Goal: Task Accomplishment & Management: Complete application form

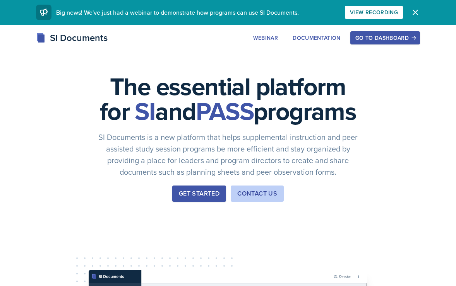
click at [208, 199] on div "Get Started" at bounding box center [199, 193] width 41 height 9
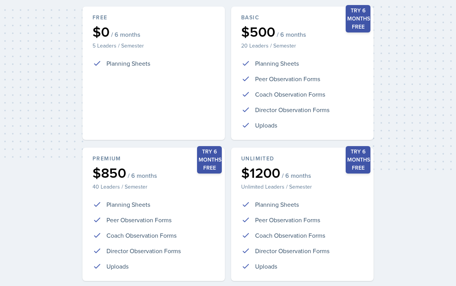
scroll to position [172, 0]
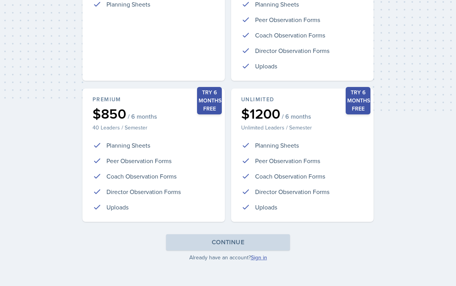
click at [256, 256] on link "Sign in" at bounding box center [259, 258] width 16 height 8
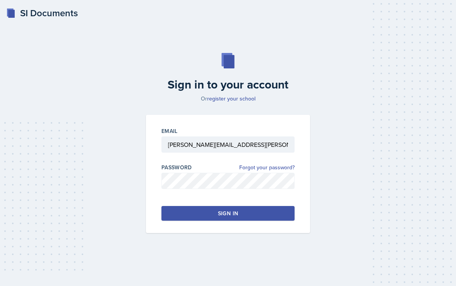
click at [207, 215] on button "Sign in" at bounding box center [227, 213] width 133 height 15
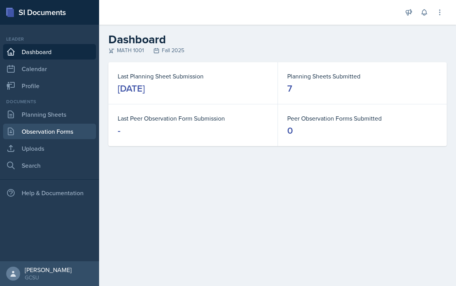
click at [45, 137] on link "Observation Forms" at bounding box center [49, 131] width 93 height 15
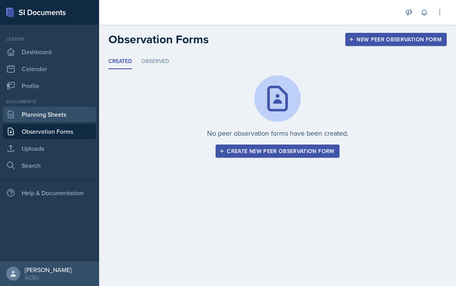
click at [41, 116] on link "Planning Sheets" at bounding box center [49, 114] width 93 height 15
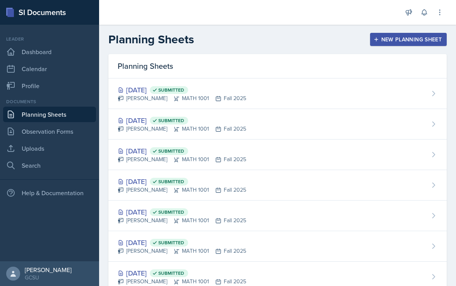
click at [397, 34] on button "New Planning Sheet" at bounding box center [408, 39] width 77 height 13
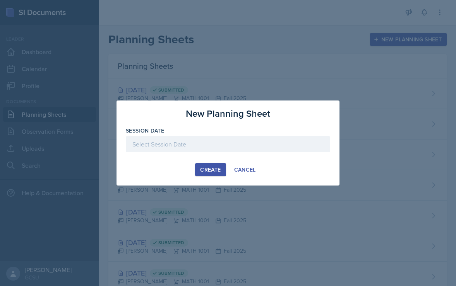
click at [161, 147] on div at bounding box center [228, 144] width 204 height 16
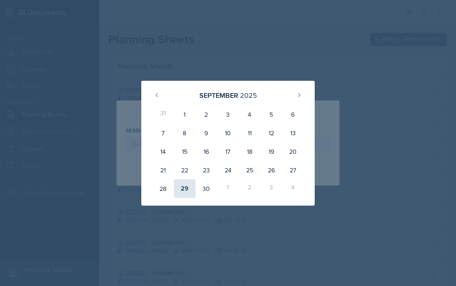
click at [180, 191] on div "29" at bounding box center [185, 189] width 22 height 19
type input "[DATE]"
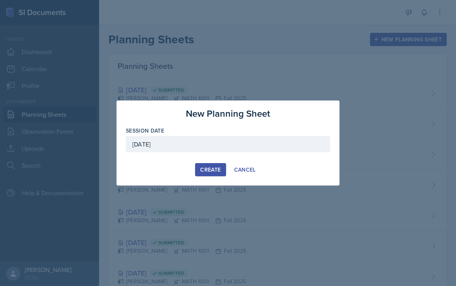
click at [216, 171] on div "Create" at bounding box center [210, 170] width 21 height 6
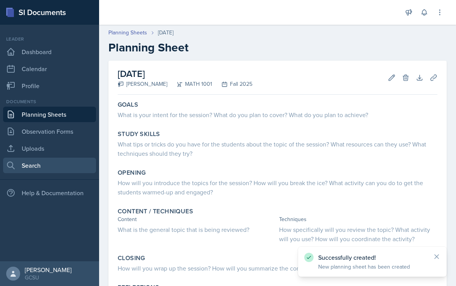
click at [38, 163] on link "Search" at bounding box center [49, 165] width 93 height 15
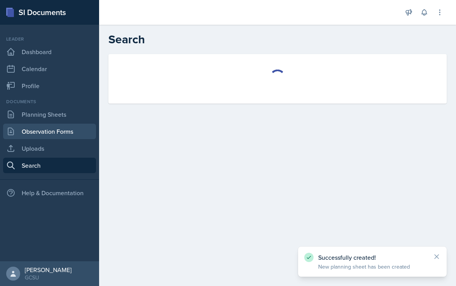
select select "all"
select select "1"
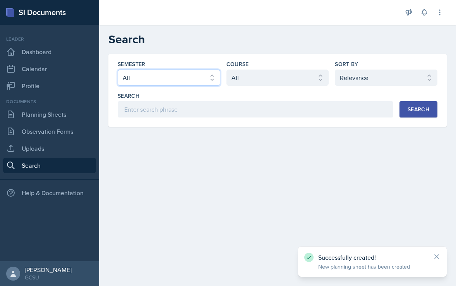
click at [147, 80] on select "Select semester All Fall 2025 Spring 2025 Fall 2024 Spring 2024 Fall 2023 Sprin…" at bounding box center [169, 78] width 103 height 16
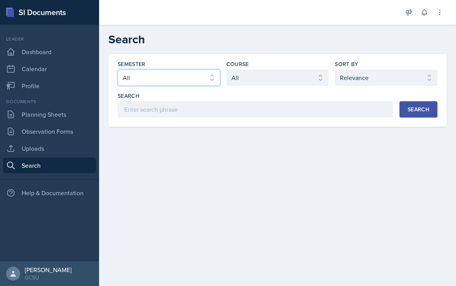
select select "b95d2253-5877-4a86-98d0-f81876ad46d6"
click at [118, 70] on select "Select semester All Fall 2025 Spring 2025 Fall 2024 Spring 2024 Fall 2023 Sprin…" at bounding box center [169, 78] width 103 height 16
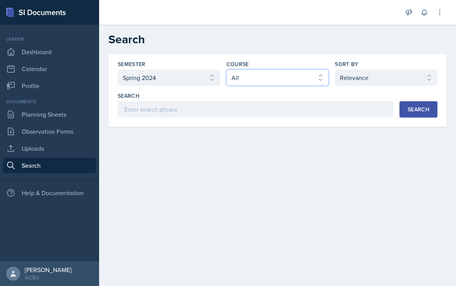
click at [239, 79] on select "Select course All ACCT 3101 ACCT 3102 ASTR 1000 BIOL 1100 BIOL 1107 BIOL 1108 B…" at bounding box center [277, 78] width 103 height 16
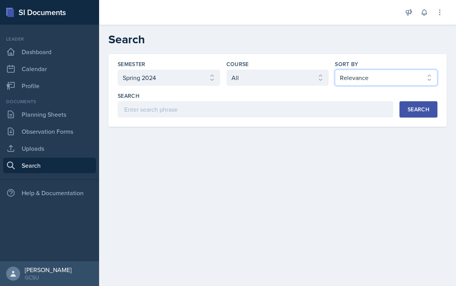
click at [365, 78] on select "Select sort by Relevance Document Date (Asc) Document Date (Desc)" at bounding box center [386, 78] width 103 height 16
select select "2"
click at [335, 70] on select "Select sort by Relevance Document Date (Asc) Document Date (Desc)" at bounding box center [386, 78] width 103 height 16
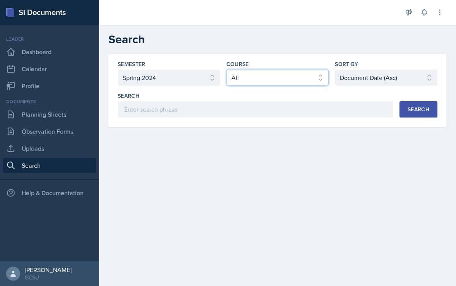
click at [282, 75] on select "Select course All ACCT 3101 ACCT 3102 ASTR 1000 BIOL 1100 BIOL 1107 BIOL 1108 B…" at bounding box center [277, 78] width 103 height 16
select select "c791e157-50e7-4c52-bb41-8889e21dc1fd"
click at [226, 70] on select "Select course All ACCT 3101 ACCT 3102 ASTR 1000 BIOL 1100 BIOL 1107 BIOL 1108 B…" at bounding box center [277, 78] width 103 height 16
click at [428, 106] on div "Search" at bounding box center [419, 109] width 22 height 6
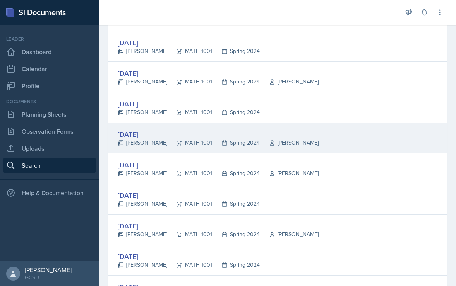
scroll to position [826, 0]
click at [137, 136] on div "Feb 29th, 2024" at bounding box center [218, 135] width 201 height 10
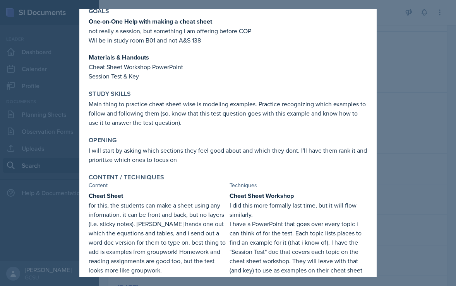
scroll to position [0, 0]
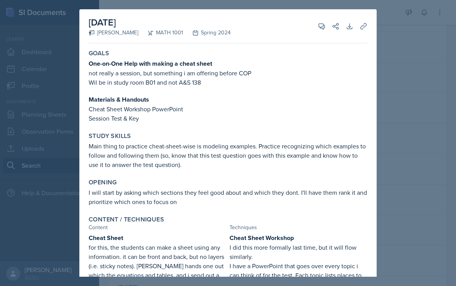
click at [412, 66] on div at bounding box center [228, 143] width 456 height 286
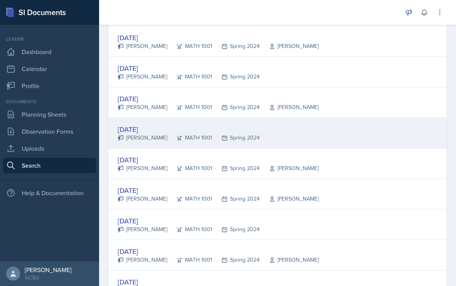
scroll to position [797, 0]
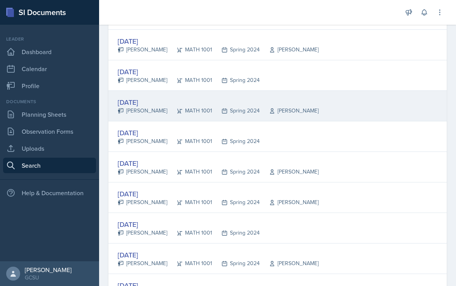
click at [132, 99] on div "Feb 28th, 2024" at bounding box center [218, 102] width 201 height 10
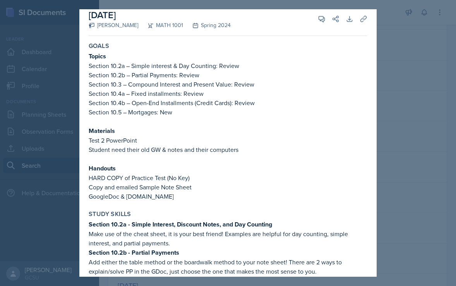
scroll to position [6, 0]
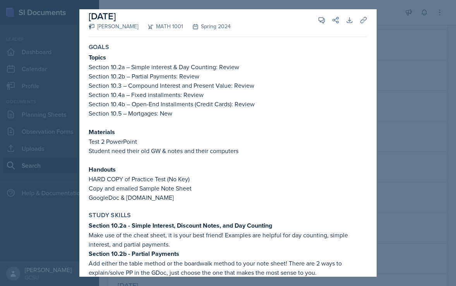
click at [416, 186] on div at bounding box center [228, 143] width 456 height 286
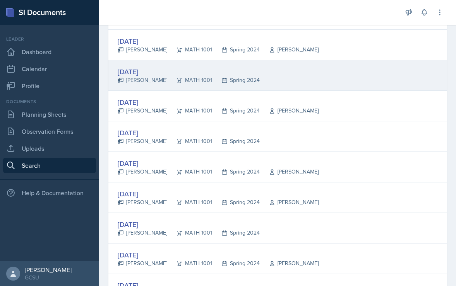
click at [150, 69] on div "Feb 27th, 2024" at bounding box center [189, 72] width 142 height 10
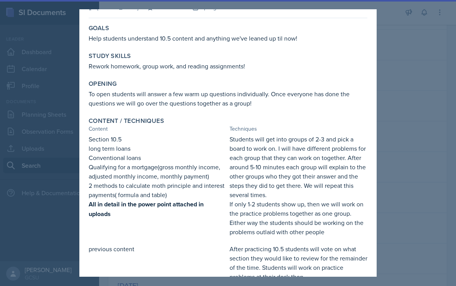
scroll to position [30, 0]
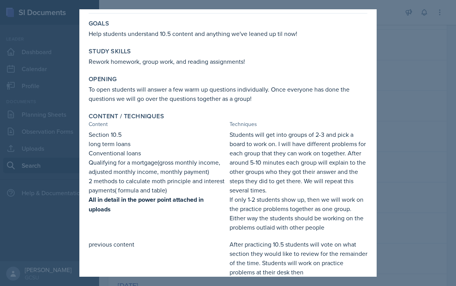
click at [389, 146] on div at bounding box center [228, 143] width 456 height 286
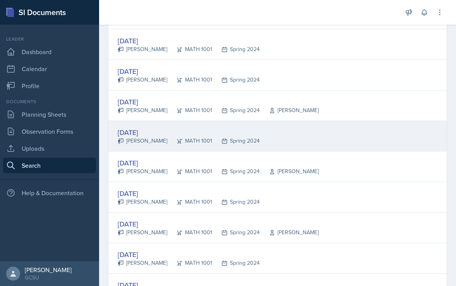
scroll to position [674, 0]
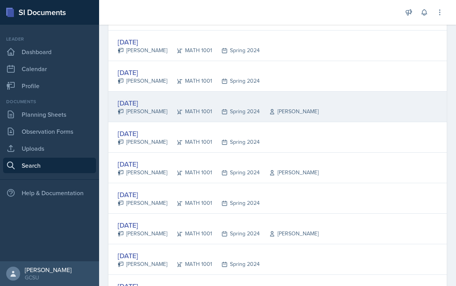
click at [146, 108] on div "Aly Webb" at bounding box center [143, 112] width 50 height 8
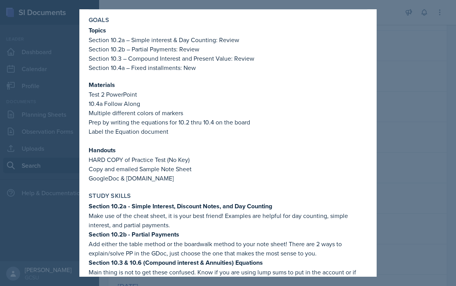
scroll to position [41, 0]
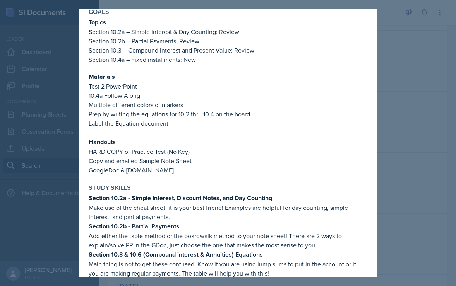
click at [406, 137] on div at bounding box center [228, 143] width 456 height 286
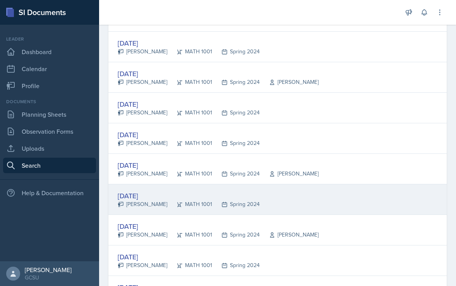
scroll to position [606, 0]
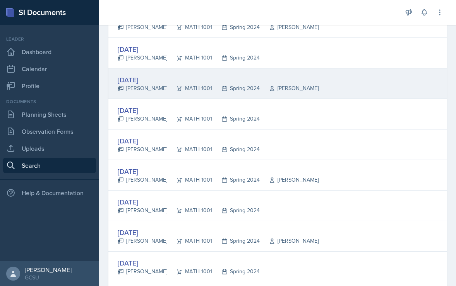
click at [148, 75] on div "Feb 14th, 2024" at bounding box center [218, 80] width 201 height 10
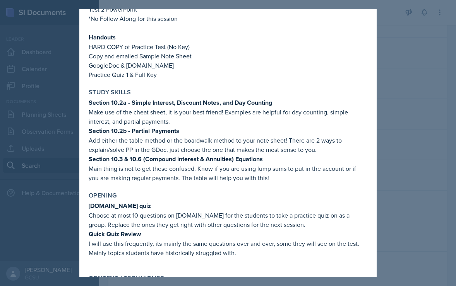
scroll to position [0, 0]
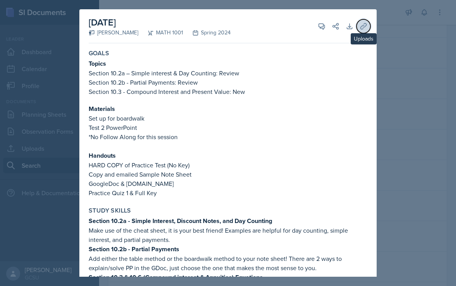
click at [363, 23] on icon at bounding box center [364, 26] width 8 height 8
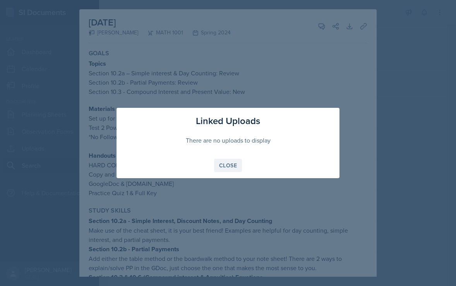
click at [221, 168] on div "Close" at bounding box center [228, 166] width 18 height 6
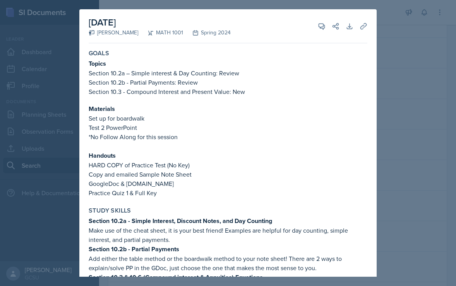
click at [429, 168] on div at bounding box center [228, 143] width 456 height 286
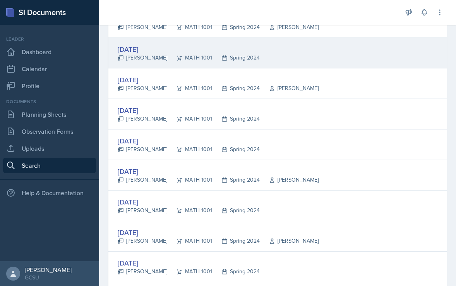
click at [151, 49] on div "Feb 13th, 2024" at bounding box center [189, 49] width 142 height 10
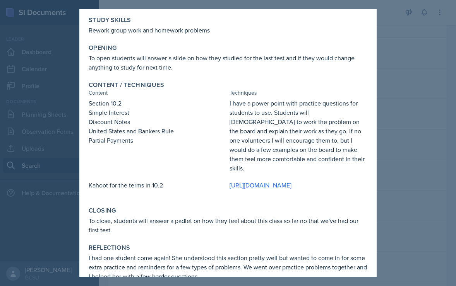
scroll to position [78, 0]
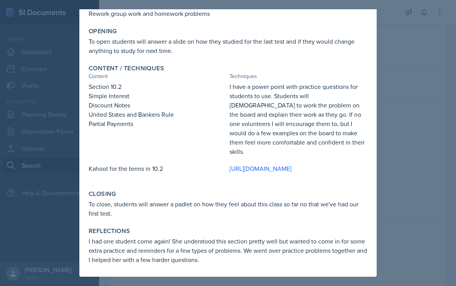
click at [414, 123] on div at bounding box center [228, 143] width 456 height 286
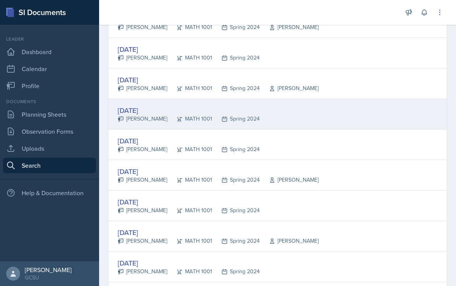
click at [146, 116] on div "Caroline Funderburke" at bounding box center [143, 119] width 50 height 8
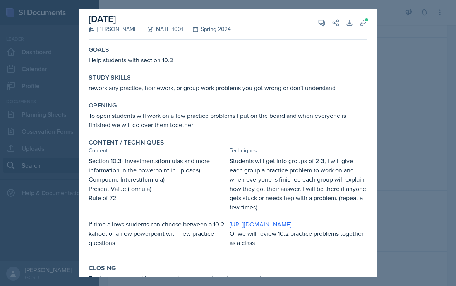
scroll to position [0, 0]
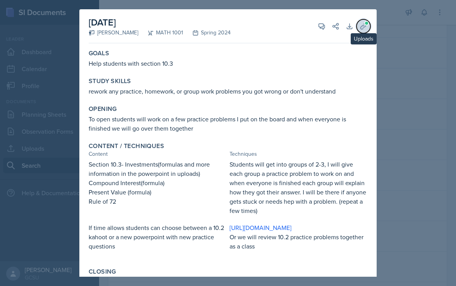
click at [361, 26] on icon at bounding box center [364, 26] width 8 height 8
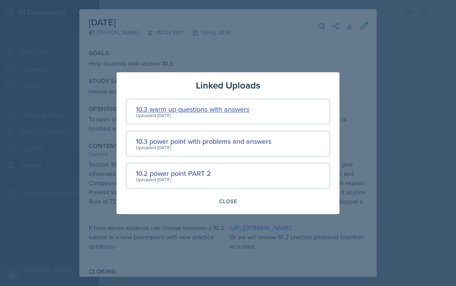
click at [201, 112] on div "10.3 warm up questions with answers" at bounding box center [192, 109] width 113 height 10
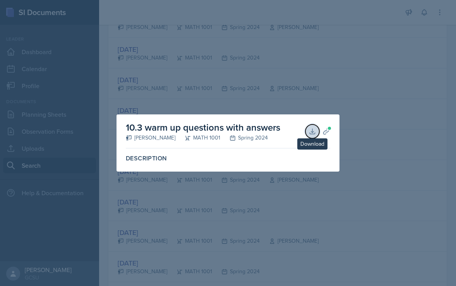
click at [313, 130] on icon at bounding box center [313, 132] width 8 height 8
click at [188, 60] on div at bounding box center [228, 143] width 456 height 286
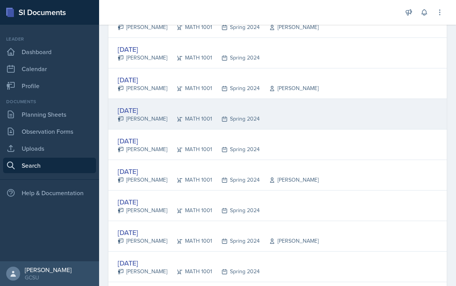
click at [154, 110] on div "Feb 15th, 2024" at bounding box center [189, 110] width 142 height 10
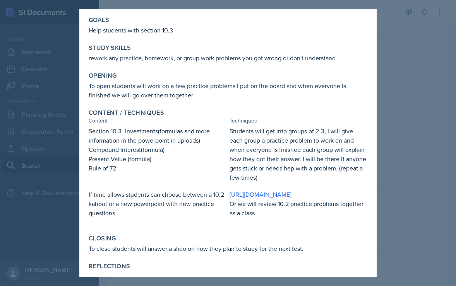
scroll to position [39, 0]
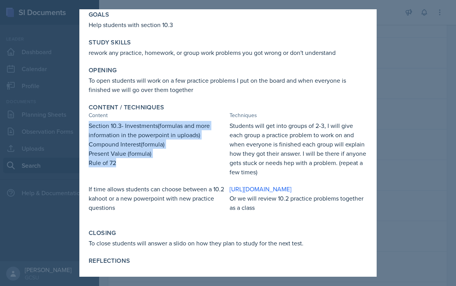
drag, startPoint x: 87, startPoint y: 127, endPoint x: 147, endPoint y: 161, distance: 69.0
click at [147, 161] on div "Content / Techniques Content Techniques Section 10.3- Investments(formulas and …" at bounding box center [228, 162] width 285 height 123
copy div "Section 10.3- Investments(formulas and more information in the powerpoint in up…"
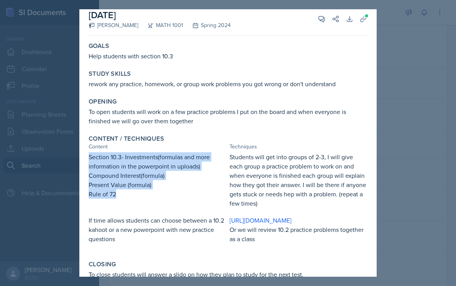
scroll to position [6, 0]
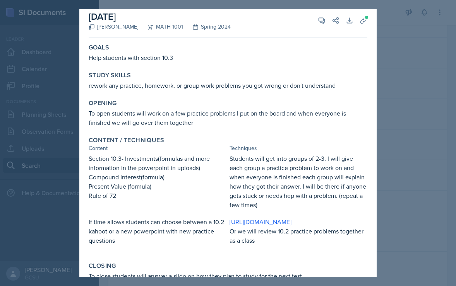
click at [171, 90] on p "rework any practice, homework, or group work problems you got wrong or don't un…" at bounding box center [228, 85] width 279 height 9
click at [362, 22] on icon at bounding box center [364, 21] width 8 height 8
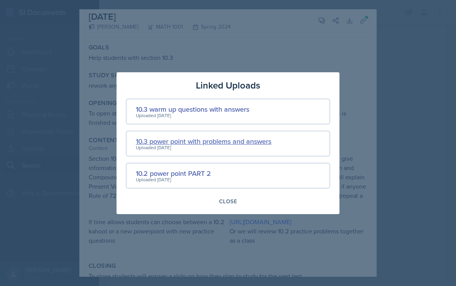
click at [231, 143] on div "10.3 power point with problems and answers" at bounding box center [203, 141] width 135 height 10
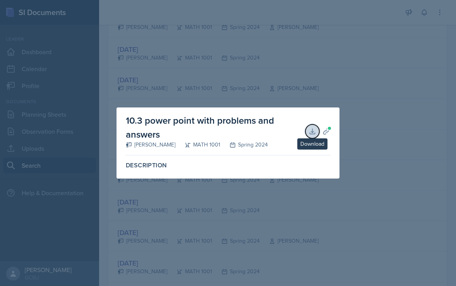
click at [314, 130] on icon at bounding box center [313, 132] width 8 height 8
click at [171, 77] on div at bounding box center [228, 143] width 456 height 286
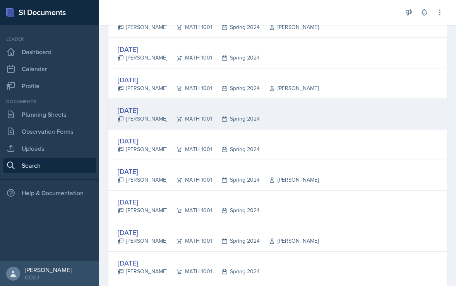
click at [136, 115] on div "Caroline Funderburke" at bounding box center [143, 119] width 50 height 8
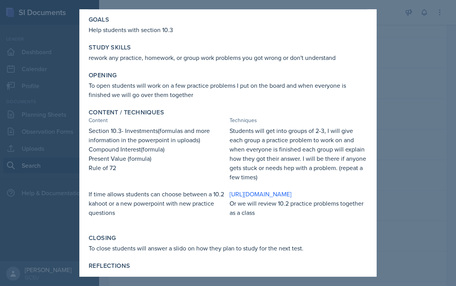
scroll to position [34, 0]
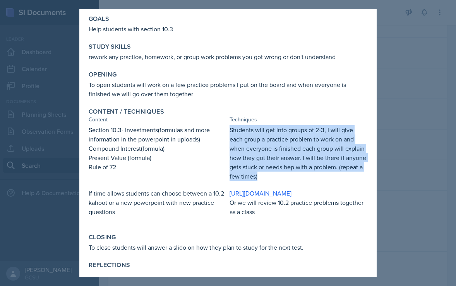
drag, startPoint x: 230, startPoint y: 130, endPoint x: 251, endPoint y: 177, distance: 51.6
click at [251, 178] on p "Students will get into groups of 2-3, I will give each group a practice problem…" at bounding box center [299, 153] width 138 height 56
copy p "Students will get into groups of 2-3, I will give each group a practice problem…"
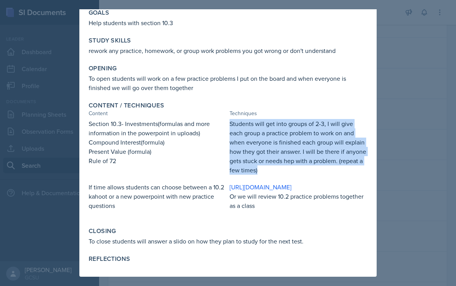
scroll to position [0, 0]
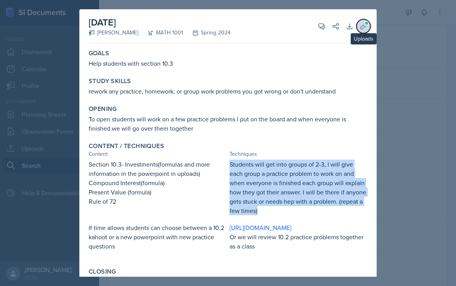
click at [357, 26] on button "Uploads" at bounding box center [364, 26] width 14 height 14
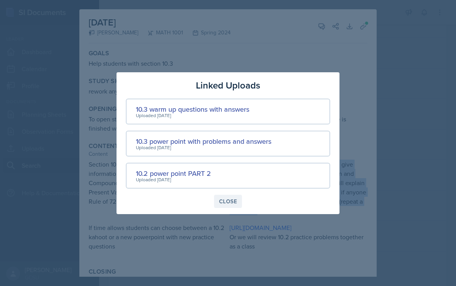
click at [228, 202] on div "Close" at bounding box center [228, 202] width 18 height 6
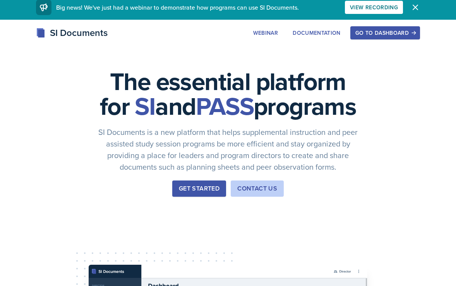
scroll to position [6, 0]
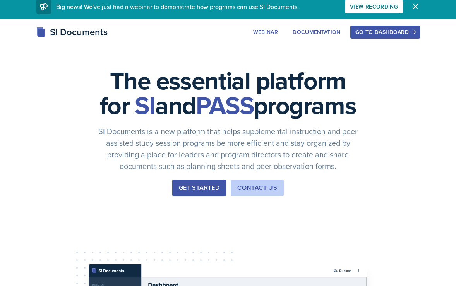
click at [203, 196] on button "Get Started" at bounding box center [199, 188] width 54 height 16
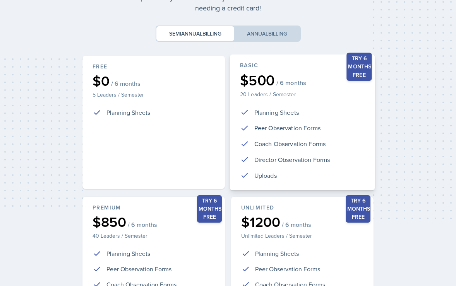
scroll to position [172, 0]
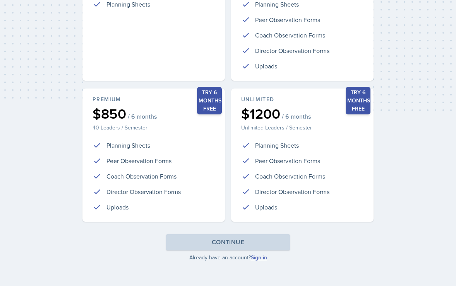
click at [254, 260] on link "Sign in" at bounding box center [259, 258] width 16 height 8
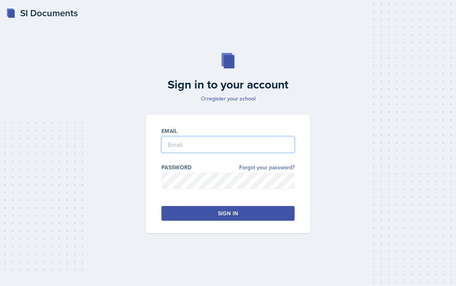
type input "[PERSON_NAME][EMAIL_ADDRESS][PERSON_NAME][DOMAIN_NAME]"
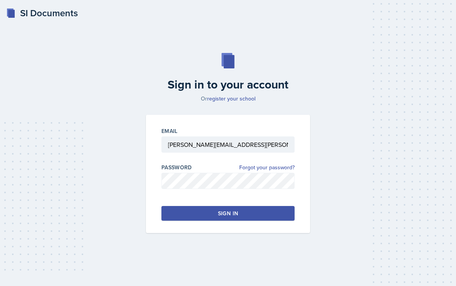
click at [244, 213] on button "Sign in" at bounding box center [227, 213] width 133 height 15
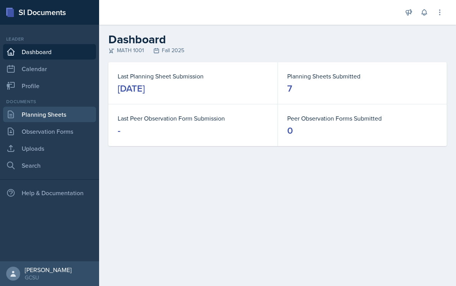
click at [42, 116] on link "Planning Sheets" at bounding box center [49, 114] width 93 height 15
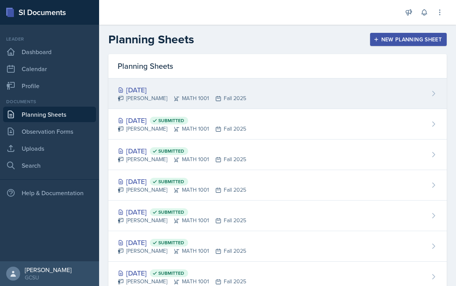
click at [139, 94] on div "[PERSON_NAME] MATH 1001 Fall 2025" at bounding box center [182, 98] width 129 height 8
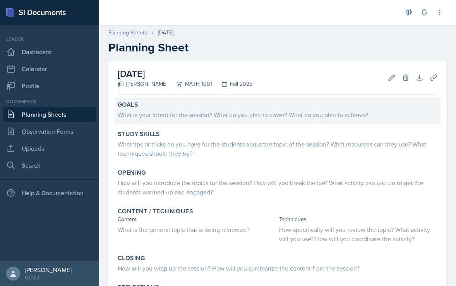
click at [136, 114] on div "What is your intent for the session? What do you plan to cover? What do you pla…" at bounding box center [278, 114] width 320 height 9
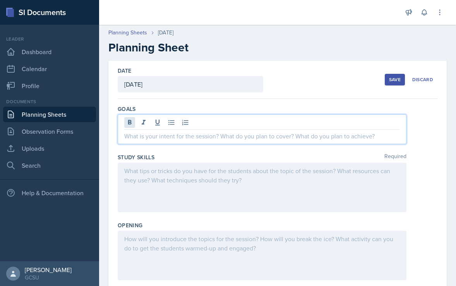
click at [135, 124] on div at bounding box center [262, 130] width 289 height 30
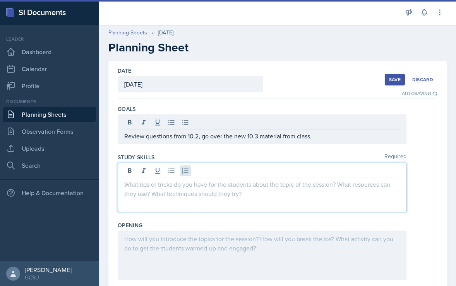
click at [181, 169] on div at bounding box center [262, 188] width 289 height 50
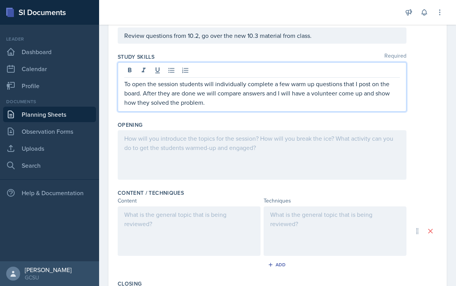
click at [264, 159] on div at bounding box center [262, 155] width 289 height 50
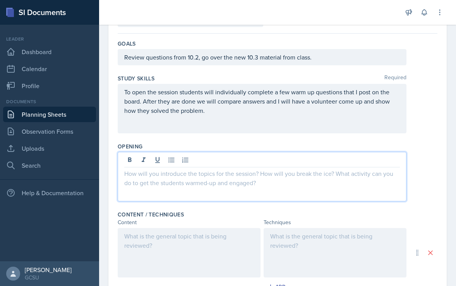
scroll to position [54, 0]
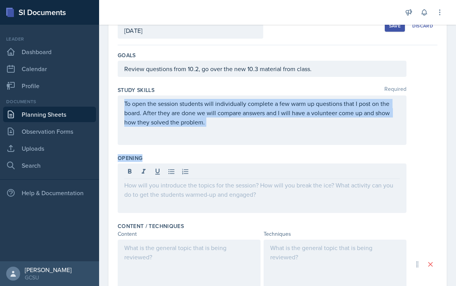
drag, startPoint x: 206, startPoint y: 127, endPoint x: 185, endPoint y: 247, distance: 121.9
click at [184, 241] on div "Goals Review questions from 10.2, go over the new 10.3 material from class. Stu…" at bounding box center [278, 249] width 320 height 408
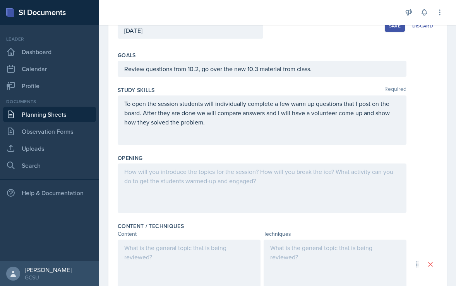
click at [177, 258] on div at bounding box center [189, 265] width 143 height 50
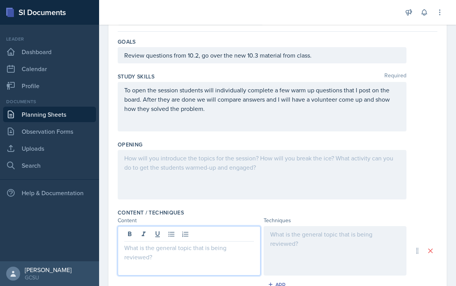
scroll to position [72, 0]
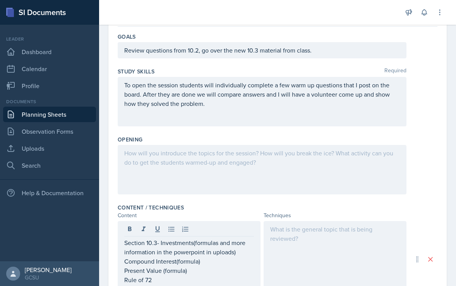
drag, startPoint x: 211, startPoint y: 113, endPoint x: 105, endPoint y: 92, distance: 108.3
click at [105, 85] on div "Date [DATE] [DATE] 31 1 2 3 4 5 6 7 8 9 10 11 12 13 14 15 16 17 18 19 20 21 22 …" at bounding box center [277, 233] width 357 height 491
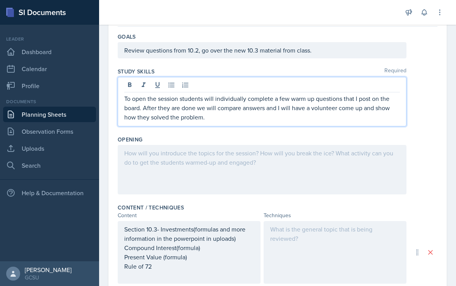
drag, startPoint x: 207, startPoint y: 108, endPoint x: 195, endPoint y: 125, distance: 21.9
click at [195, 126] on div "To open the session students will individually complete a few warm up questions…" at bounding box center [262, 102] width 289 height 50
click at [216, 119] on p "To open the session students will individually complete a few warm up questions…" at bounding box center [262, 108] width 276 height 28
drag, startPoint x: 216, startPoint y: 119, endPoint x: 120, endPoint y: 96, distance: 98.6
click at [120, 96] on div "To open the session students will individually complete a few warm up questions…" at bounding box center [262, 102] width 289 height 50
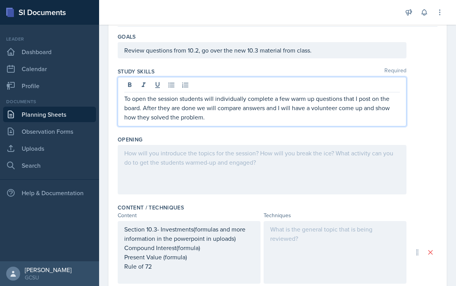
copy p "To open the session students will individually complete a few warm up questions…"
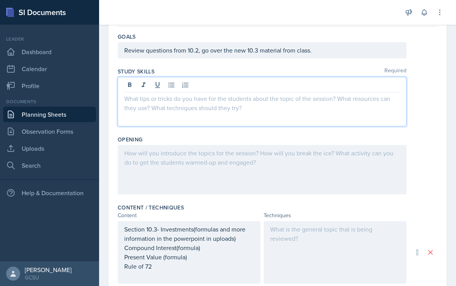
click at [141, 167] on div at bounding box center [262, 170] width 289 height 50
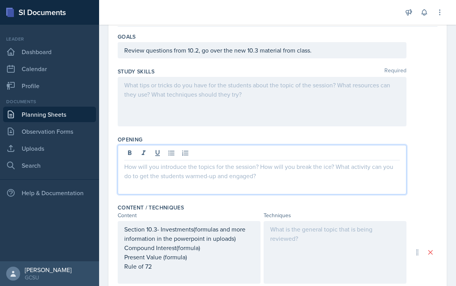
scroll to position [86, 0]
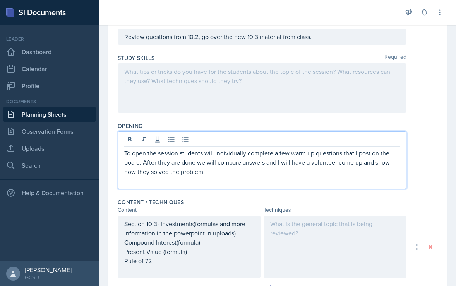
click at [137, 80] on div at bounding box center [262, 88] width 289 height 50
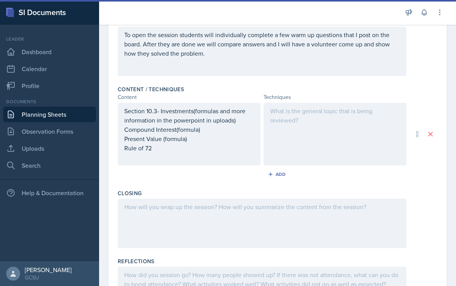
scroll to position [222, 0]
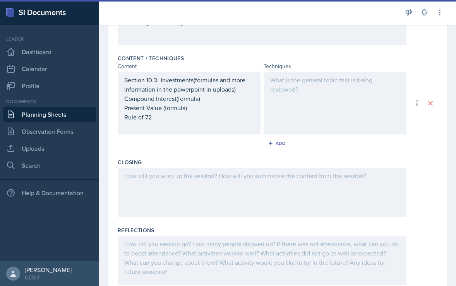
click at [243, 182] on div at bounding box center [262, 193] width 289 height 50
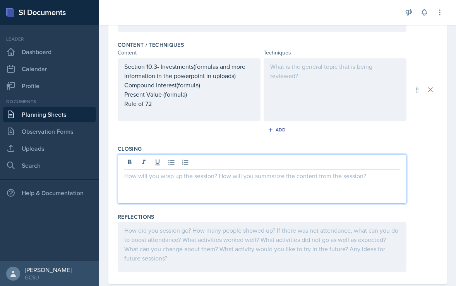
scroll to position [252, 0]
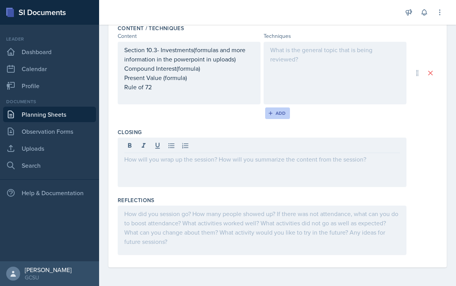
click at [281, 118] on button "Add" at bounding box center [277, 114] width 25 height 12
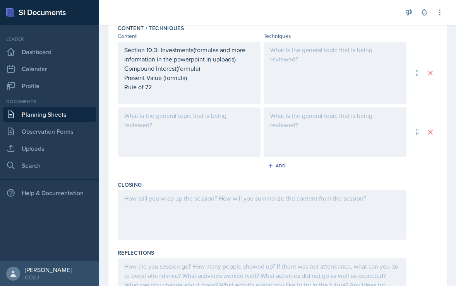
click at [166, 133] on div at bounding box center [189, 133] width 143 height 50
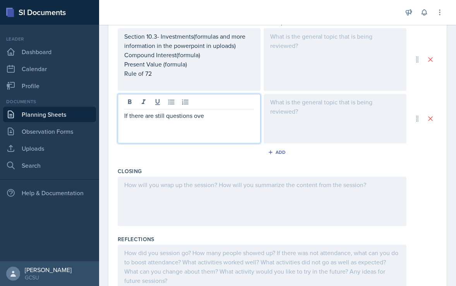
click at [166, 133] on div "If there are still questions ove" at bounding box center [189, 119] width 143 height 50
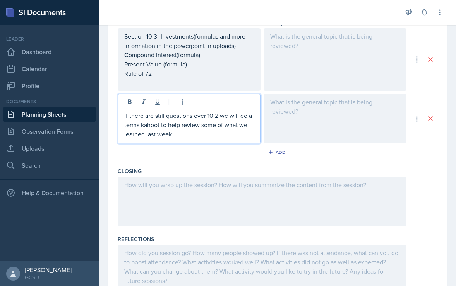
click at [292, 111] on div at bounding box center [335, 119] width 143 height 50
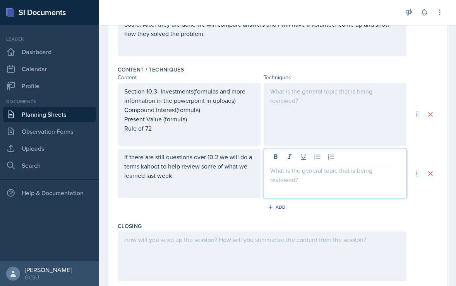
scroll to position [209, 0]
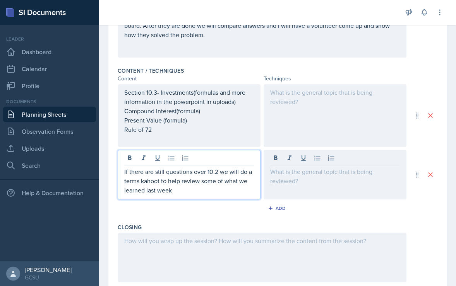
click at [219, 180] on p "If there are still questions over 10.2 we will do a terms kahoot to help review…" at bounding box center [189, 181] width 130 height 28
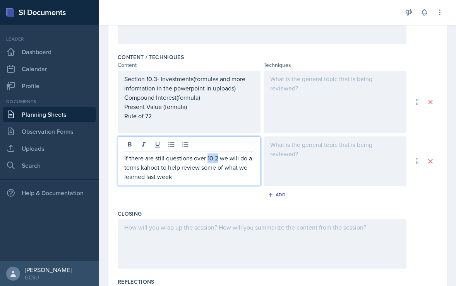
drag, startPoint x: 218, startPoint y: 159, endPoint x: 207, endPoint y: 157, distance: 10.7
click at [207, 158] on p "If there are still questions over 10.2 we will do a terms kahoot to help review…" at bounding box center [189, 168] width 130 height 28
copy p "10.2"
click at [182, 178] on p "If there are still questions over 10.2 we will do a terms kahoot to help review…" at bounding box center [189, 168] width 130 height 28
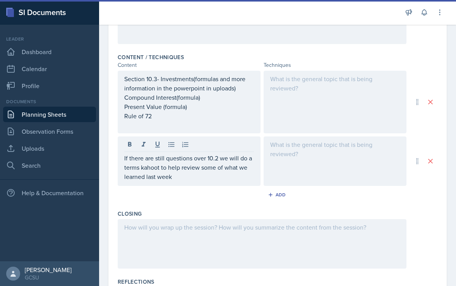
drag, startPoint x: 124, startPoint y: 160, endPoint x: 202, endPoint y: 187, distance: 82.3
click at [202, 187] on div "Content / Techniques Content Techniques Section 10.3- Investments(formulas and …" at bounding box center [278, 128] width 320 height 157
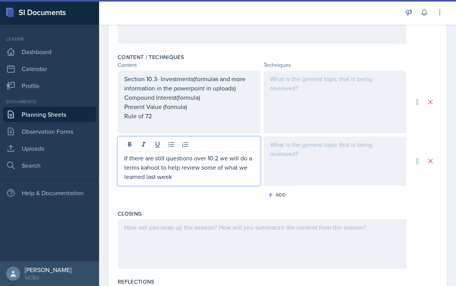
click at [170, 166] on p "If there are still questions over 10.2 we will do a terms kahoot to help review…" at bounding box center [189, 168] width 130 height 28
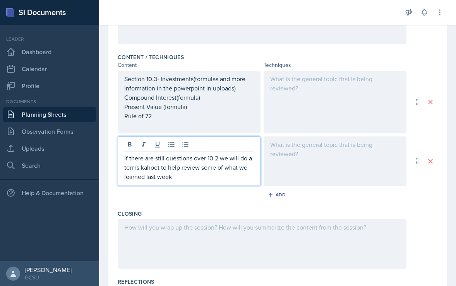
drag, startPoint x: 176, startPoint y: 180, endPoint x: 117, endPoint y: 149, distance: 66.3
click at [118, 149] on div "If there are still questions over 10.2 we will do a terms kahoot to help review…" at bounding box center [189, 162] width 143 height 50
copy p "If there are still questions over 10.2 we will do a terms kahoot to help review…"
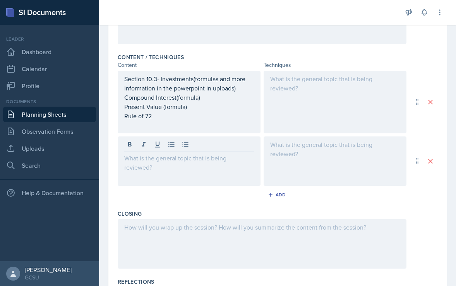
click at [288, 151] on div at bounding box center [335, 162] width 143 height 50
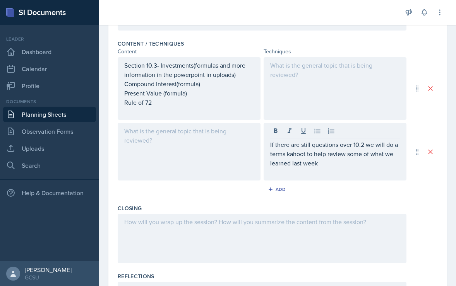
click at [159, 156] on div at bounding box center [189, 152] width 143 height 58
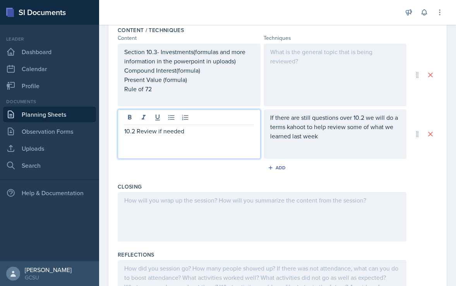
click at [139, 131] on p "10.2 Review if needed" at bounding box center [189, 131] width 130 height 9
click at [326, 142] on div "If there are still questions over 10.2 we will do a terms kahoot to help review…" at bounding box center [335, 131] width 130 height 37
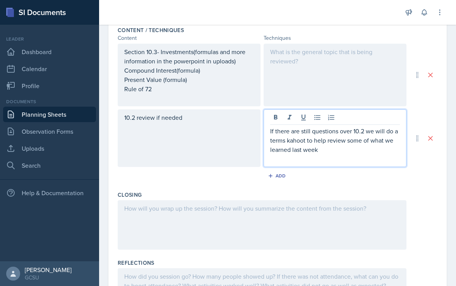
click at [324, 151] on p "If there are still questions over 10.2 we will do a terms kahoot to help review…" at bounding box center [335, 141] width 130 height 28
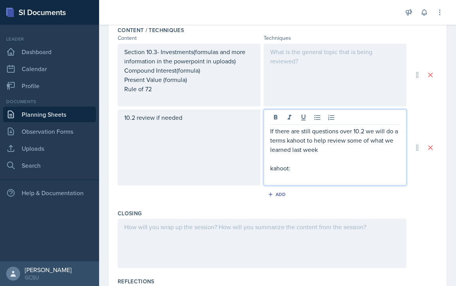
click at [312, 53] on div at bounding box center [335, 75] width 143 height 63
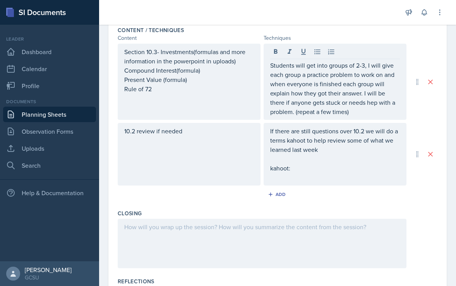
click at [267, 63] on div "Students will get into groups of 2-3, I will give each group a practice problem…" at bounding box center [335, 82] width 143 height 76
click at [268, 65] on div "Students will get into groups of 2-3, I will give each group a practice problem…" at bounding box center [335, 82] width 143 height 76
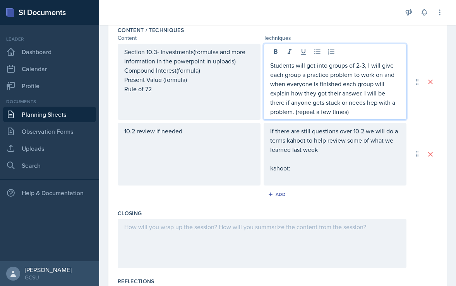
click at [271, 65] on p "Students will get into groups of 2-3, I will give each group a practice problem…" at bounding box center [335, 89] width 130 height 56
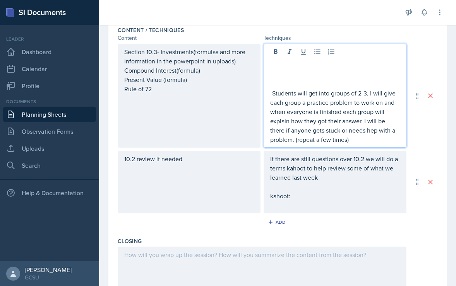
click at [273, 75] on p at bounding box center [335, 74] width 130 height 9
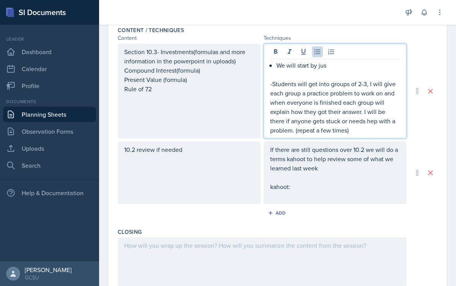
click at [276, 67] on li "We will start by jus" at bounding box center [337, 65] width 123 height 9
click at [274, 87] on p "-Students will get into groups of 2-3, I will give each group a practice proble…" at bounding box center [335, 107] width 130 height 56
click at [273, 87] on p "-Students will get into groups of 2-3, I will give each group a practice proble…" at bounding box center [335, 107] width 130 height 56
click at [333, 63] on p "We will start by just" at bounding box center [337, 65] width 123 height 9
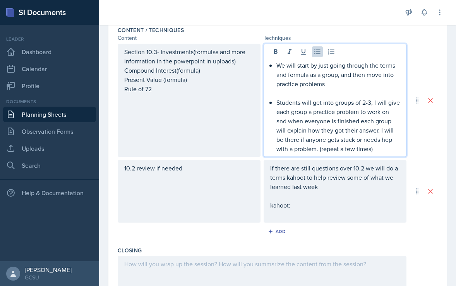
click at [375, 150] on p "Students will get into groups of 2-3, I will give each group a practice problem…" at bounding box center [337, 126] width 123 height 56
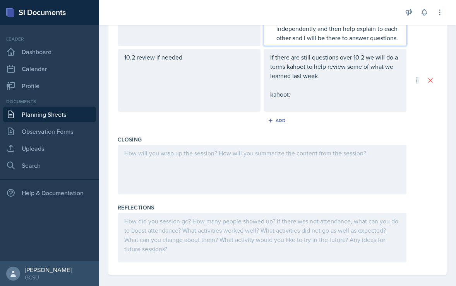
click at [281, 182] on div at bounding box center [262, 170] width 289 height 50
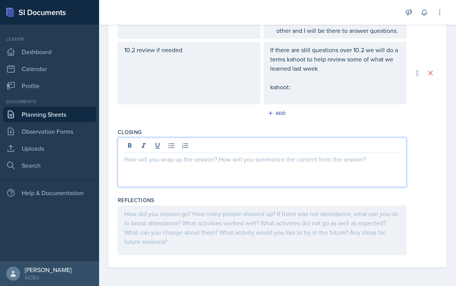
scroll to position [383, 0]
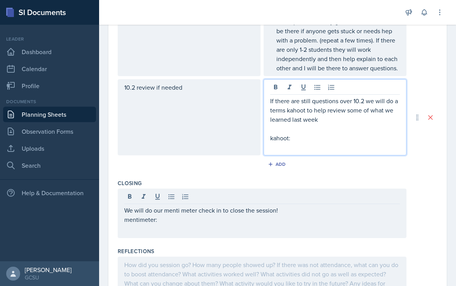
click at [295, 143] on p at bounding box center [335, 147] width 130 height 9
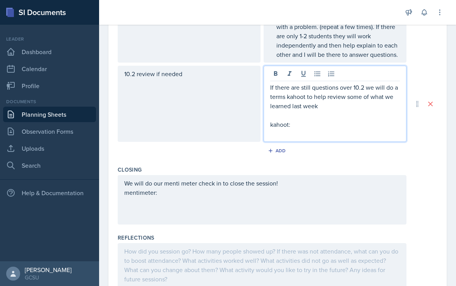
click at [296, 129] on p "kahoot:" at bounding box center [335, 124] width 130 height 9
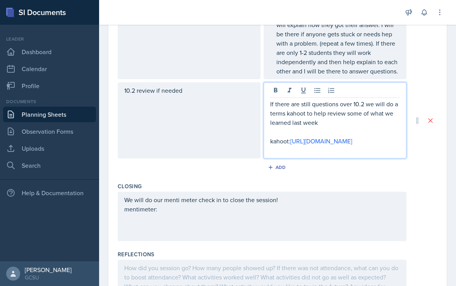
click at [197, 242] on div "We will do our menti meter check in to close the session! mentimeter:" at bounding box center [262, 217] width 289 height 50
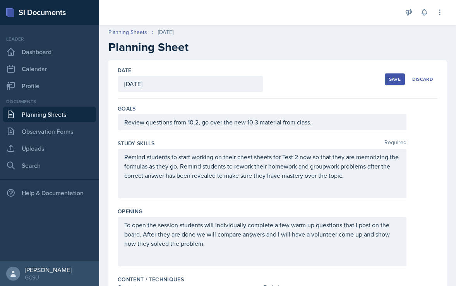
scroll to position [0, 0]
click at [388, 79] on button "Save" at bounding box center [395, 80] width 20 height 12
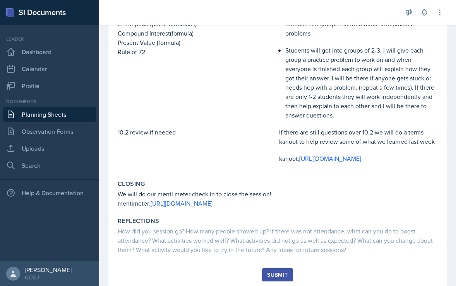
scroll to position [260, 0]
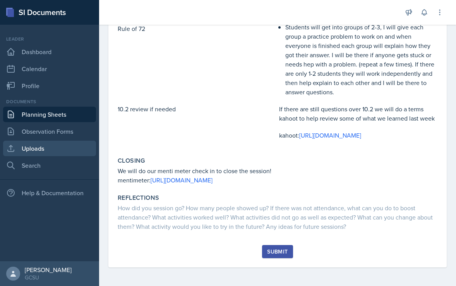
click at [48, 150] on link "Uploads" at bounding box center [49, 148] width 93 height 15
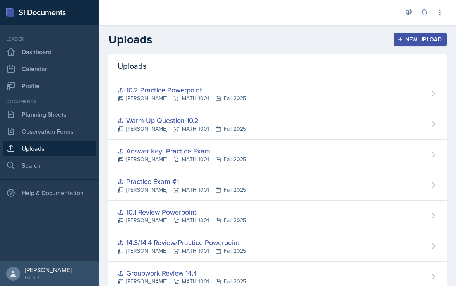
click at [430, 40] on div "New Upload" at bounding box center [420, 39] width 43 height 6
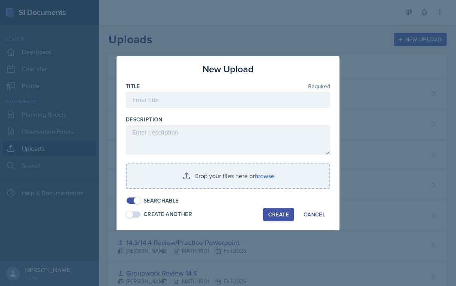
click at [228, 109] on div at bounding box center [228, 112] width 204 height 8
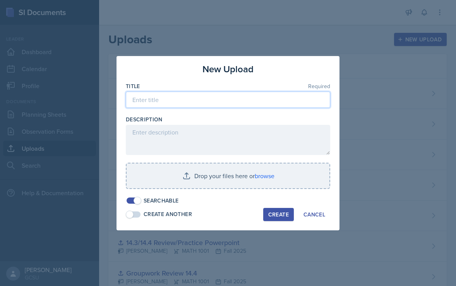
click at [223, 93] on input at bounding box center [228, 100] width 204 height 16
type input "10.3 Warm Up Questions and Answers"
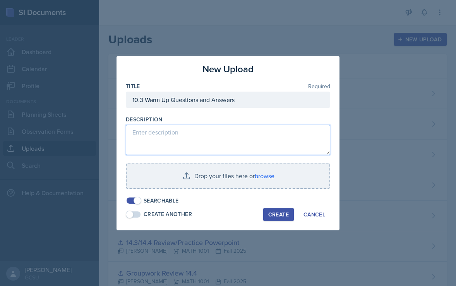
click at [221, 135] on textarea at bounding box center [228, 140] width 204 height 30
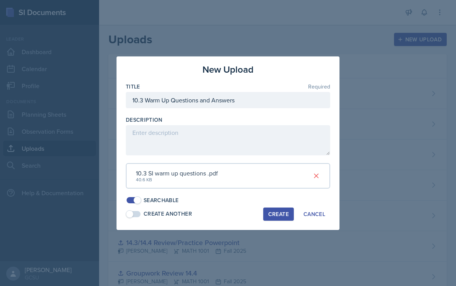
click at [277, 214] on div "Create" at bounding box center [278, 214] width 21 height 6
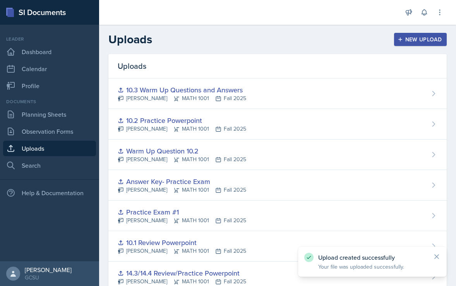
click at [429, 42] on div "New Upload" at bounding box center [420, 39] width 43 height 6
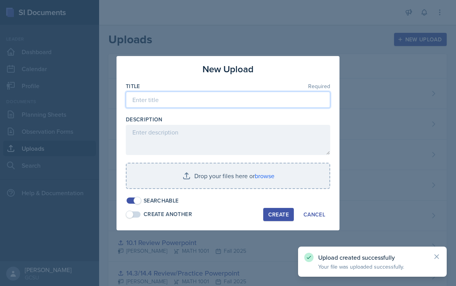
click at [222, 101] on input at bounding box center [228, 100] width 204 height 16
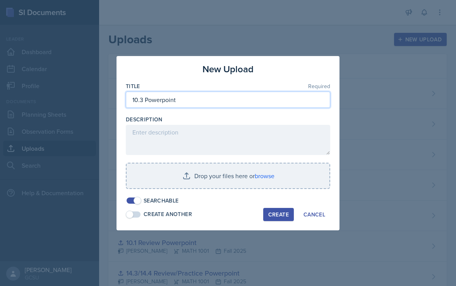
type input "10.3 Powerpoint"
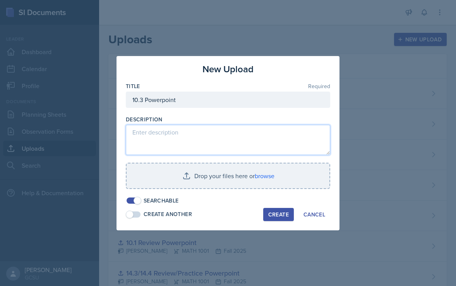
click at [204, 141] on textarea at bounding box center [228, 140] width 204 height 30
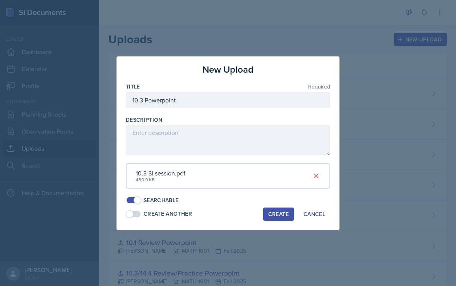
click at [288, 211] on div "Create" at bounding box center [278, 214] width 21 height 6
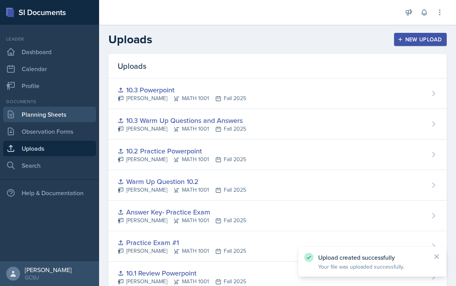
click at [53, 111] on link "Planning Sheets" at bounding box center [49, 114] width 93 height 15
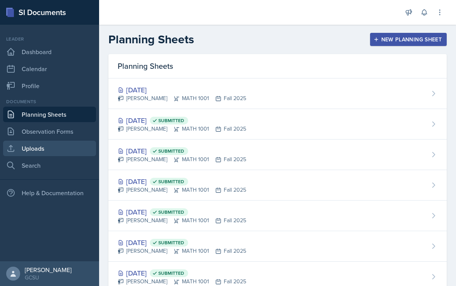
click at [51, 150] on link "Uploads" at bounding box center [49, 148] width 93 height 15
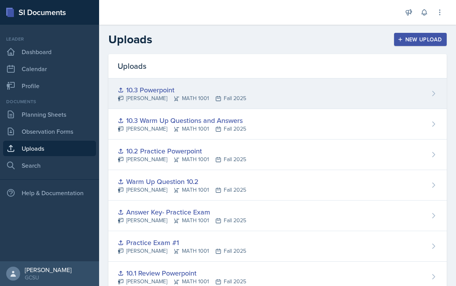
click at [171, 93] on div "10.3 Powerpoint" at bounding box center [182, 90] width 129 height 10
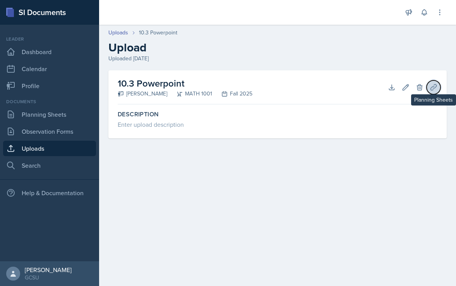
click at [437, 87] on button "Planning Sheets" at bounding box center [434, 88] width 14 height 14
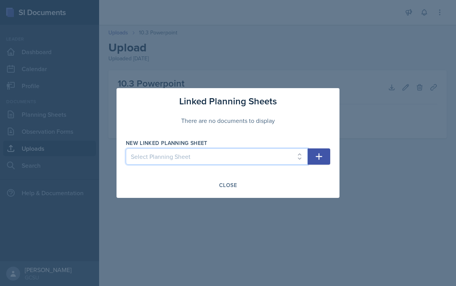
click at [234, 163] on select "Select Planning Sheet [DATE] [DATE] [DATE] [DATE] [DATE] [DATE] [DATE] [DATE]" at bounding box center [217, 157] width 182 height 16
select select "b0519bb9-f1ca-4f4e-8cf5-49cb470cdf1b"
click at [126, 149] on select "Select Planning Sheet [DATE] [DATE] [DATE] [DATE] [DATE] [DATE] [DATE] [DATE]" at bounding box center [217, 157] width 182 height 16
click at [317, 155] on icon "button" at bounding box center [318, 156] width 9 height 9
select select
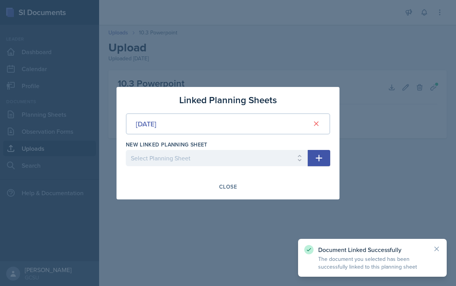
click at [400, 182] on div at bounding box center [228, 143] width 456 height 286
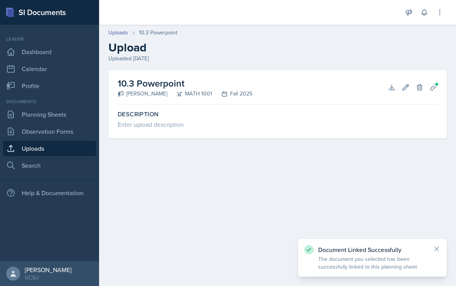
click at [38, 149] on link "Uploads" at bounding box center [49, 148] width 93 height 15
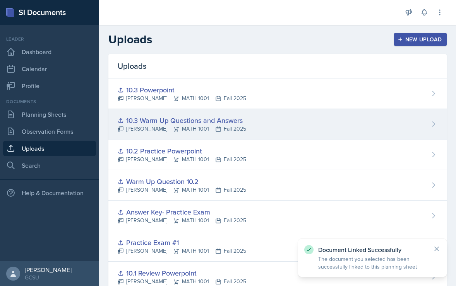
click at [190, 118] on div "10.3 Warm Up Questions and Answers" at bounding box center [182, 120] width 129 height 10
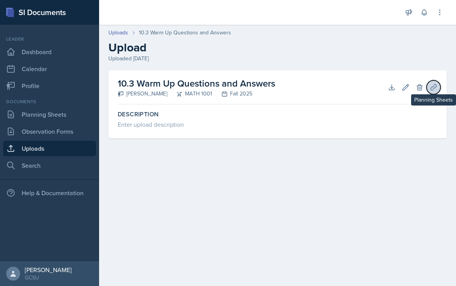
click at [429, 90] on button "Planning Sheets" at bounding box center [434, 88] width 14 height 14
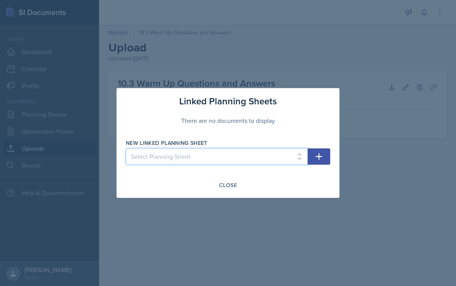
click at [232, 162] on select "Select Planning Sheet [DATE] [DATE] [DATE] [DATE] [DATE] [DATE] [DATE] [DATE]" at bounding box center [217, 157] width 182 height 16
select select "b0519bb9-f1ca-4f4e-8cf5-49cb470cdf1b"
click at [126, 149] on select "Select Planning Sheet [DATE] [DATE] [DATE] [DATE] [DATE] [DATE] [DATE] [DATE]" at bounding box center [217, 157] width 182 height 16
click at [321, 156] on icon "button" at bounding box center [318, 156] width 9 height 9
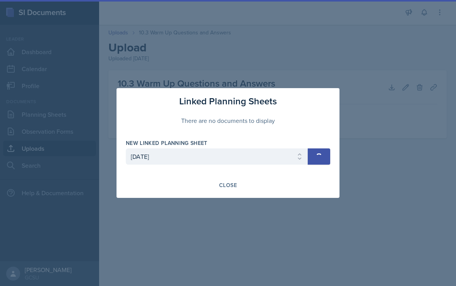
select select
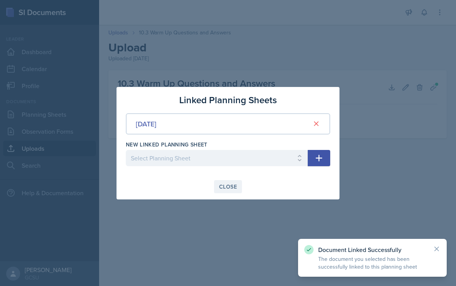
click at [233, 185] on div "Close" at bounding box center [228, 187] width 18 height 6
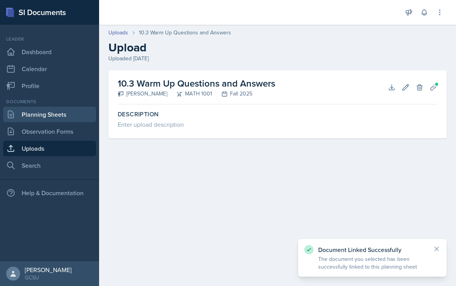
click at [60, 118] on link "Planning Sheets" at bounding box center [49, 114] width 93 height 15
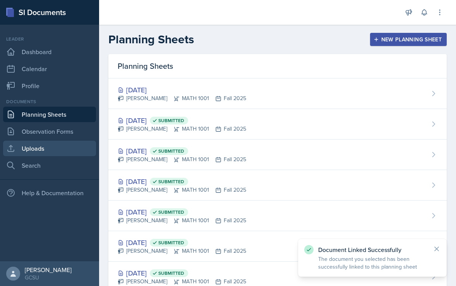
click at [62, 151] on link "Uploads" at bounding box center [49, 148] width 93 height 15
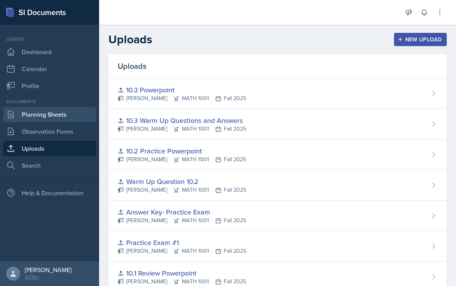
click at [56, 114] on link "Planning Sheets" at bounding box center [49, 114] width 93 height 15
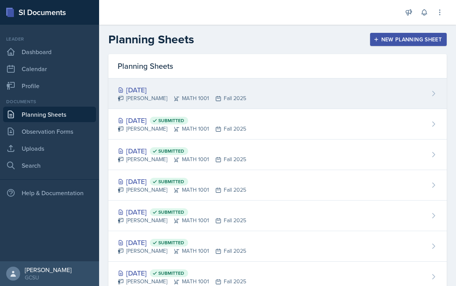
click at [132, 97] on div "[PERSON_NAME] MATH 1001 Fall 2025" at bounding box center [182, 98] width 129 height 8
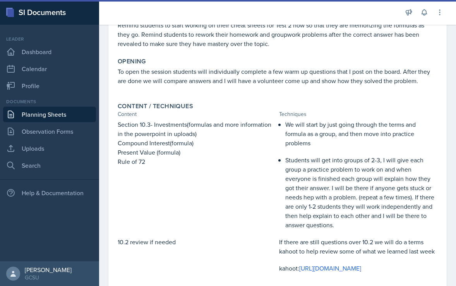
scroll to position [260, 0]
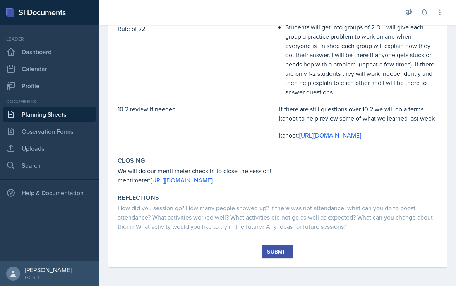
click at [285, 258] on button "Submit" at bounding box center [277, 251] width 31 height 13
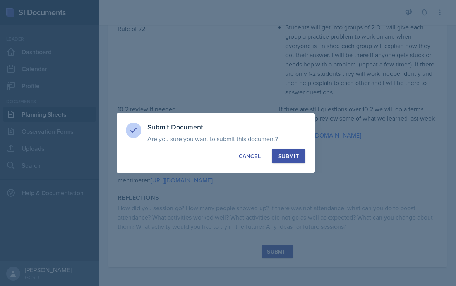
click at [283, 157] on div "Submit" at bounding box center [288, 157] width 21 height 8
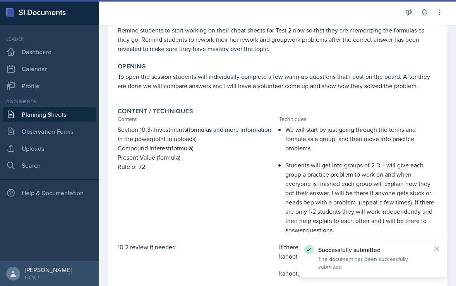
scroll to position [0, 0]
